Goal: Information Seeking & Learning: Learn about a topic

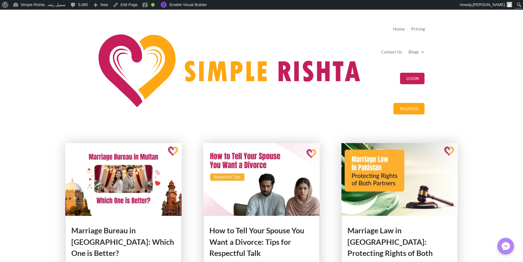
scroll to position [151, 0]
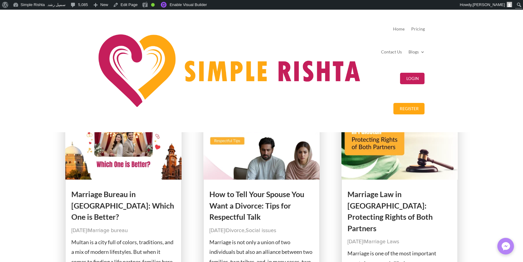
click at [269, 238] on p "Marriage is not only a union of two individuals but also an alliance between tw…" at bounding box center [261, 267] width 105 height 59
drag, startPoint x: 32, startPoint y: 182, endPoint x: 28, endPoint y: 179, distance: 4.5
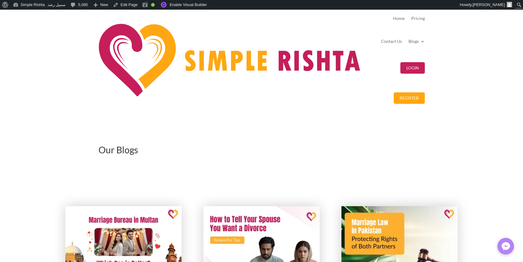
scroll to position [0, 0]
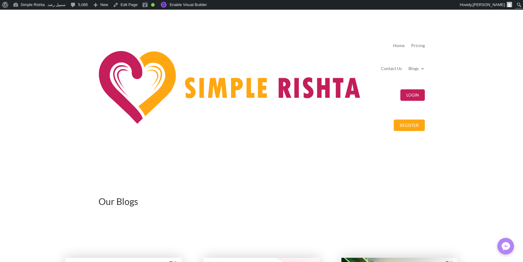
click at [275, 197] on h1 "Our Blogs" at bounding box center [262, 203] width 326 height 12
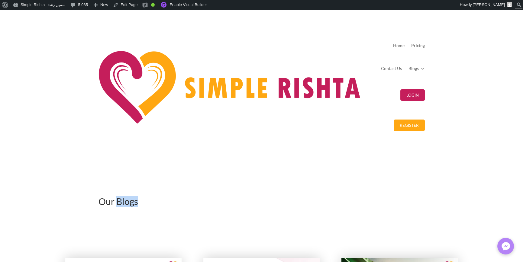
click at [275, 197] on h1 "Our Blogs" at bounding box center [262, 203] width 326 height 12
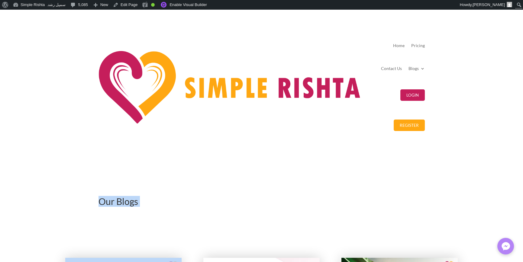
click at [275, 197] on h1 "Our Blogs" at bounding box center [262, 203] width 326 height 12
drag, startPoint x: 59, startPoint y: 138, endPoint x: 51, endPoint y: 133, distance: 9.4
click at [275, 197] on h1 "Our Blogs" at bounding box center [262, 203] width 326 height 12
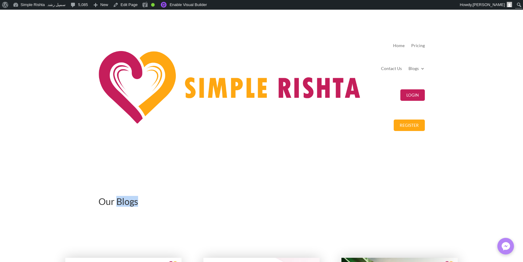
click at [275, 197] on h1 "Our Blogs" at bounding box center [262, 203] width 326 height 12
